Goal: Entertainment & Leisure: Consume media (video, audio)

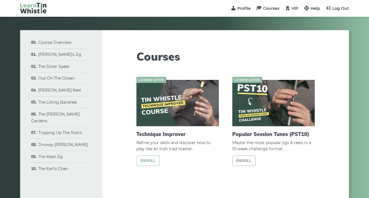
click at [148, 160] on link "Enroll" at bounding box center [147, 161] width 23 height 10
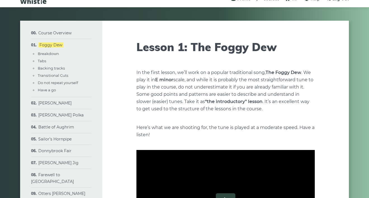
scroll to position [11, 0]
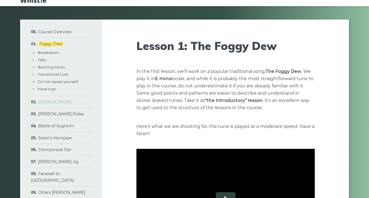
click at [45, 101] on link "Peggy Lettermore" at bounding box center [54, 101] width 33 height 5
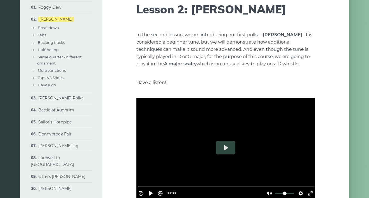
scroll to position [63, 0]
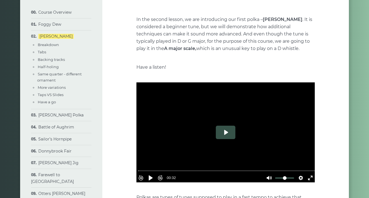
click at [226, 135] on button "Play" at bounding box center [226, 132] width 20 height 13
click at [153, 173] on button "Pause Play" at bounding box center [150, 177] width 9 height 9
click at [153, 175] on button "Pause Play" at bounding box center [150, 177] width 9 height 9
click at [155, 175] on button "Pause Play" at bounding box center [150, 177] width 9 height 9
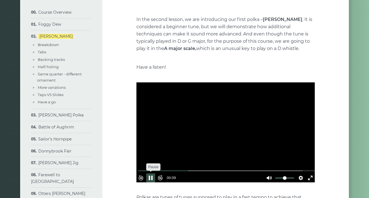
click at [152, 174] on button "Pause Play" at bounding box center [150, 177] width 9 height 9
type input "*****"
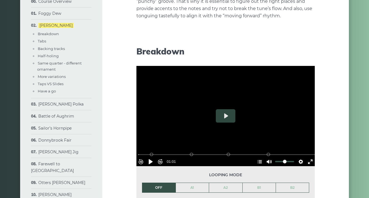
scroll to position [266, 0]
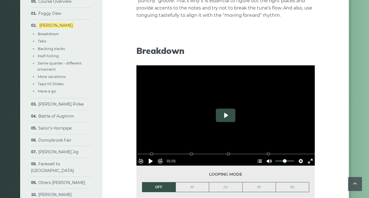
click at [224, 116] on button "Play" at bounding box center [226, 115] width 20 height 13
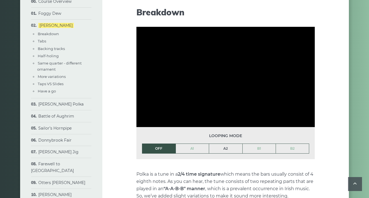
scroll to position [492, 0]
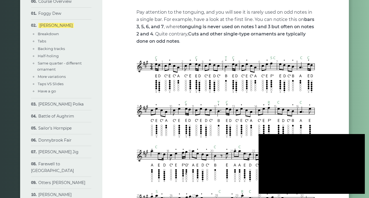
click at [340, 148] on div at bounding box center [311, 164] width 106 height 60
click at [357, 141] on div at bounding box center [311, 164] width 106 height 60
drag, startPoint x: 275, startPoint y: 83, endPoint x: 275, endPoint y: 89, distance: 6.4
click at [276, 83] on img at bounding box center [225, 141] width 178 height 170
click at [264, 140] on div at bounding box center [311, 164] width 106 height 60
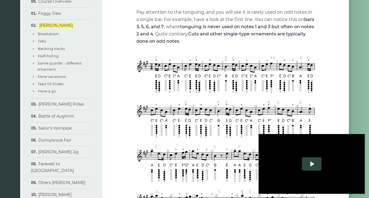
click at [361, 186] on div at bounding box center [311, 164] width 106 height 60
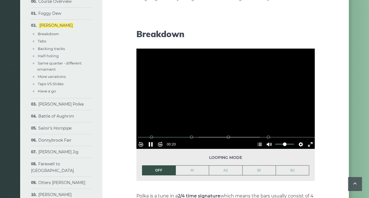
scroll to position [284, 0]
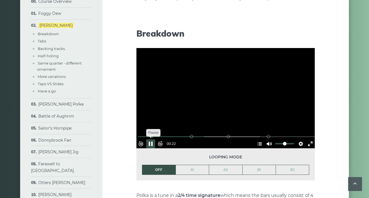
click at [152, 140] on button "Pause Play" at bounding box center [150, 143] width 9 height 9
type input "*****"
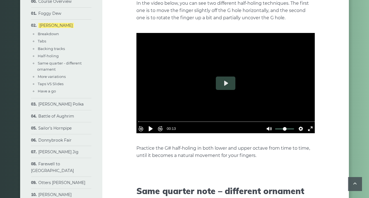
scroll to position [971, 0]
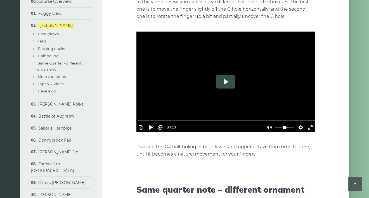
click at [223, 83] on button "Play" at bounding box center [226, 81] width 20 height 13
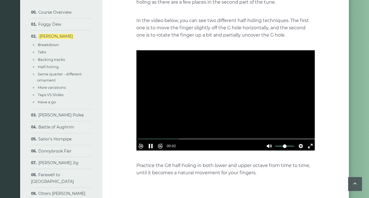
scroll to position [951, 0]
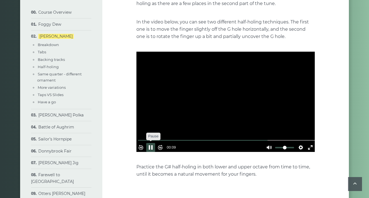
click at [152, 144] on button "Pause Play" at bounding box center [150, 147] width 9 height 9
type input "*****"
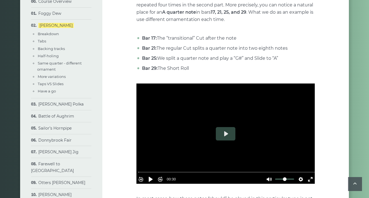
scroll to position [1186, 0]
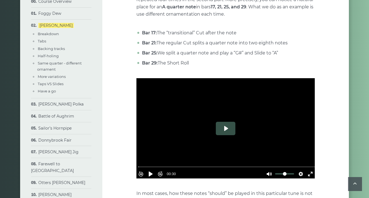
click at [227, 127] on button "Play" at bounding box center [226, 128] width 20 height 13
click at [153, 170] on button "Pause Play" at bounding box center [150, 174] width 9 height 9
drag, startPoint x: 183, startPoint y: 163, endPoint x: 130, endPoint y: 165, distance: 52.5
click at [228, 129] on button "Play" at bounding box center [226, 128] width 20 height 13
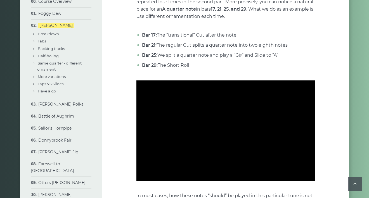
scroll to position [1184, 0]
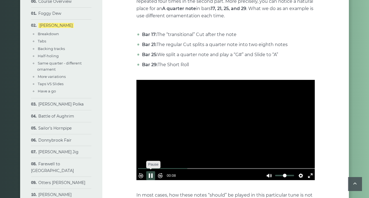
click at [154, 171] on button "Pause Play" at bounding box center [150, 175] width 9 height 9
type input "*****"
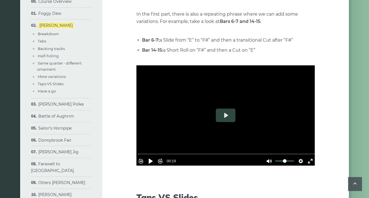
scroll to position [1438, 0]
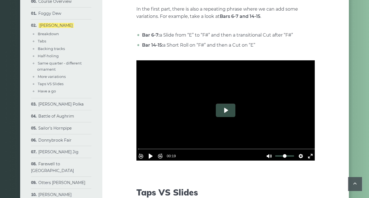
click at [225, 109] on button "Play" at bounding box center [226, 110] width 20 height 13
click at [153, 154] on button "Pause Play" at bounding box center [150, 156] width 9 height 9
type input "*****"
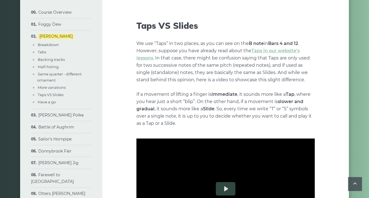
scroll to position [1604, 0]
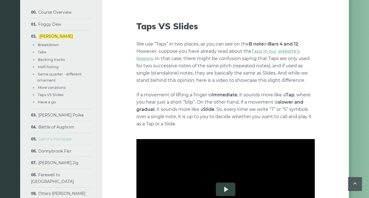
click at [53, 138] on link "Sailor’s Hornpipe" at bounding box center [54, 139] width 33 height 5
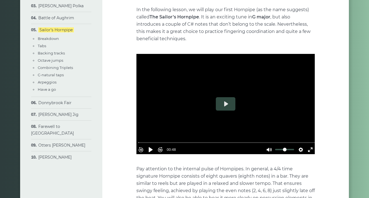
scroll to position [72, 0]
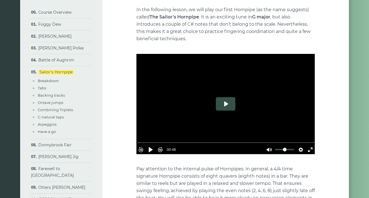
click at [227, 101] on button "Play" at bounding box center [226, 103] width 20 height 13
click at [153, 145] on button "Pause Play" at bounding box center [150, 149] width 9 height 9
type input "*****"
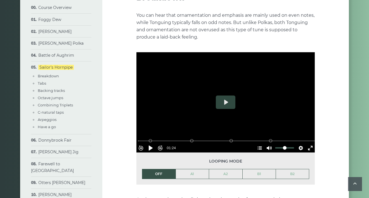
scroll to position [316, 0]
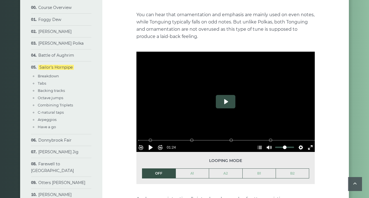
click at [226, 104] on button "Play" at bounding box center [226, 101] width 20 height 13
click at [152, 143] on button "Pause Play" at bounding box center [150, 147] width 9 height 9
type input "****"
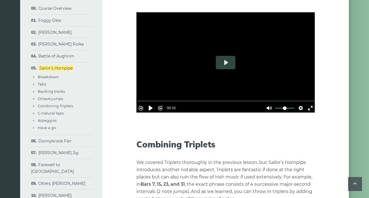
scroll to position [1181, 0]
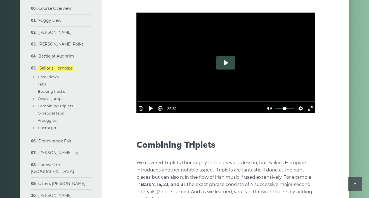
click at [225, 62] on button "Play" at bounding box center [226, 62] width 20 height 13
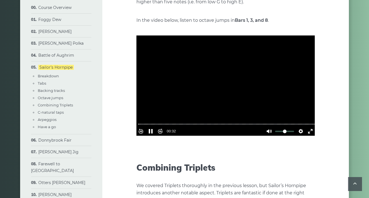
scroll to position [1161, 0]
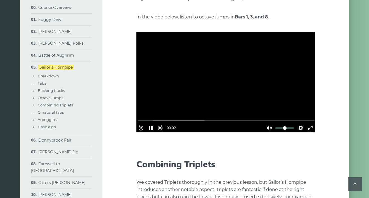
click at [224, 82] on div at bounding box center [225, 82] width 178 height 100
type input "****"
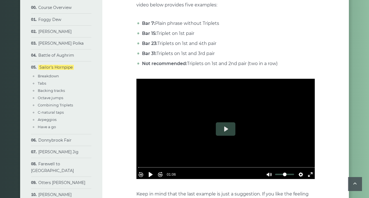
scroll to position [1416, 0]
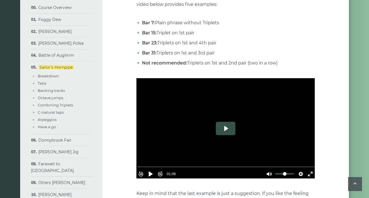
click at [223, 127] on button "Play" at bounding box center [226, 128] width 20 height 13
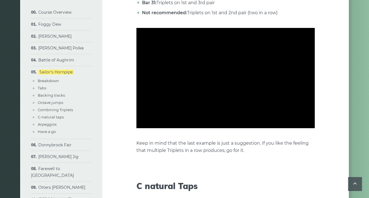
scroll to position [1464, 0]
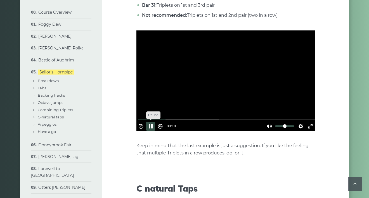
click at [153, 123] on button "Pause Play" at bounding box center [150, 126] width 9 height 9
type input "*****"
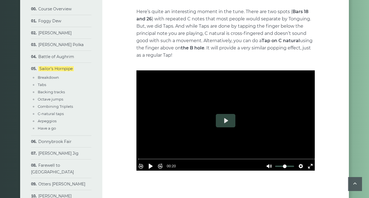
scroll to position [1660, 0]
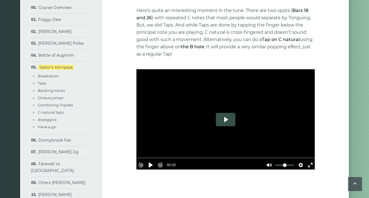
click at [225, 119] on button "Play" at bounding box center [226, 119] width 20 height 13
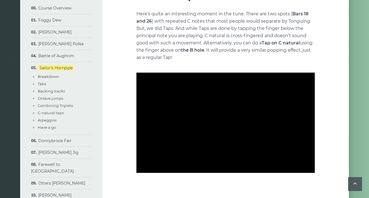
scroll to position [1655, 0]
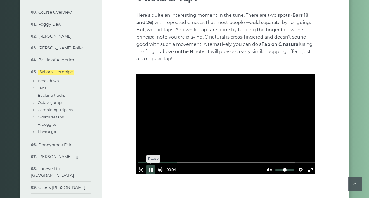
click at [153, 166] on button "Pause Play" at bounding box center [150, 169] width 9 height 9
type input "*****"
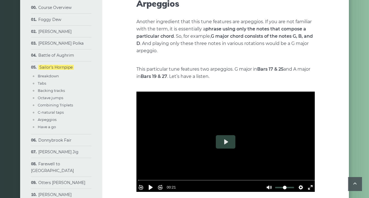
scroll to position [1859, 0]
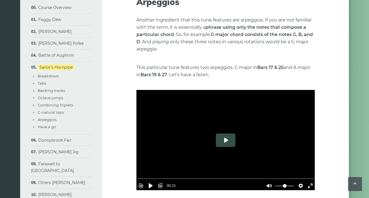
click at [226, 140] on button "Play" at bounding box center [226, 139] width 20 height 13
click at [152, 182] on button "Pause Play" at bounding box center [150, 185] width 9 height 9
type input "*****"
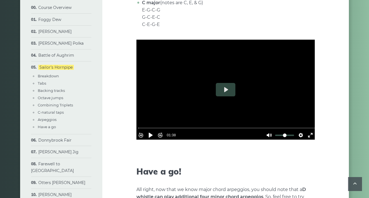
scroll to position [2225, 0]
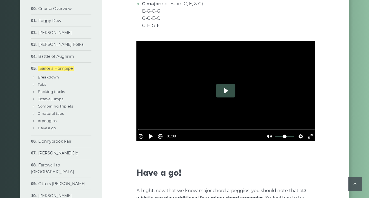
click at [226, 90] on button "Play" at bounding box center [226, 90] width 20 height 13
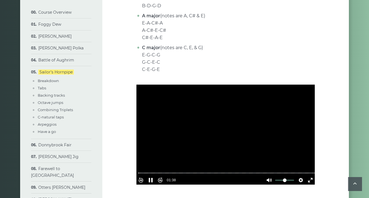
scroll to position [2181, 0]
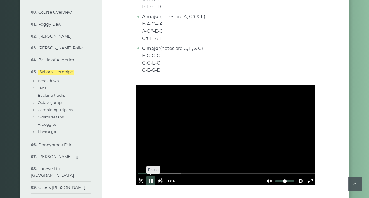
click at [152, 177] on button "Pause Play" at bounding box center [150, 180] width 9 height 9
type input "****"
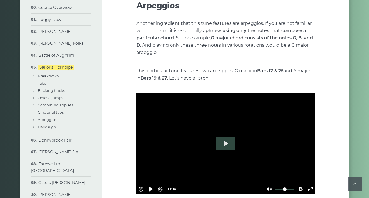
scroll to position [1857, 0]
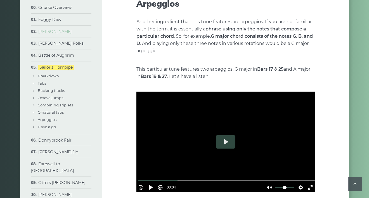
click at [55, 32] on link "[PERSON_NAME]" at bounding box center [54, 31] width 33 height 5
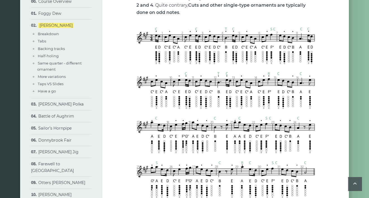
scroll to position [533, 0]
